Goal: Task Accomplishment & Management: Manage account settings

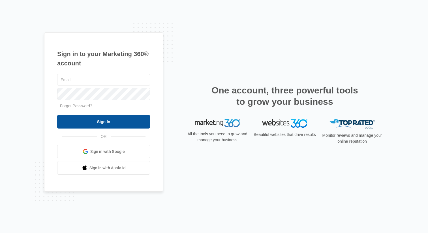
type input "[EMAIL_ADDRESS][DOMAIN_NAME]"
click at [115, 119] on input "Sign In" at bounding box center [103, 122] width 93 height 14
type input "[EMAIL_ADDRESS][DOMAIN_NAME]"
click at [117, 122] on input "Sign In" at bounding box center [103, 122] width 93 height 14
